Goal: Navigation & Orientation: Find specific page/section

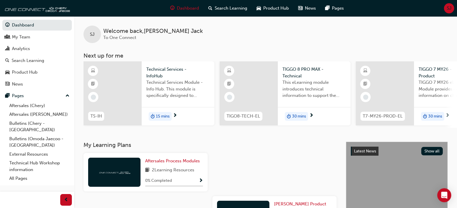
click at [448, 7] on span "SJ" at bounding box center [449, 8] width 5 height 7
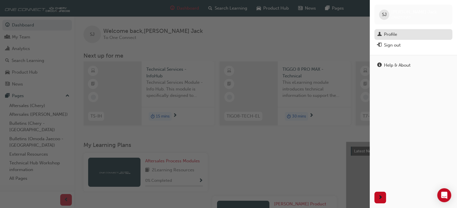
click at [397, 36] on div "Profile" at bounding box center [413, 34] width 72 height 7
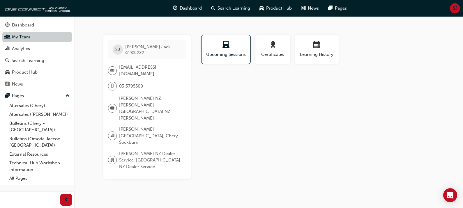
click at [28, 35] on link "My Team" at bounding box center [37, 37] width 70 height 11
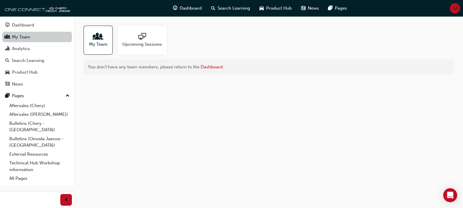
click at [28, 35] on link "My Team" at bounding box center [37, 37] width 70 height 11
click at [92, 44] on span "My Team" at bounding box center [98, 44] width 18 height 7
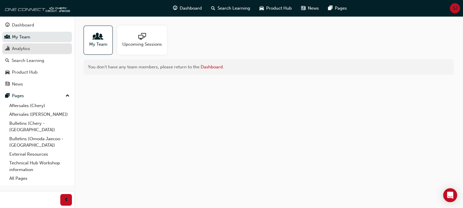
click at [27, 49] on div "Analytics" at bounding box center [21, 48] width 18 height 7
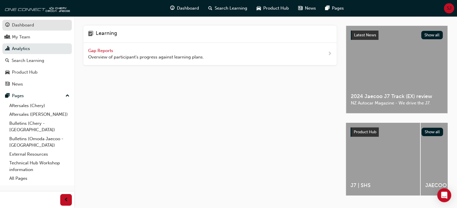
click at [23, 22] on div "Dashboard" at bounding box center [23, 25] width 22 height 7
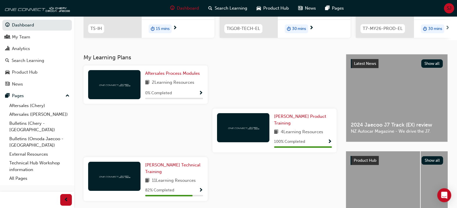
scroll to position [91, 0]
